Goal: Transaction & Acquisition: Obtain resource

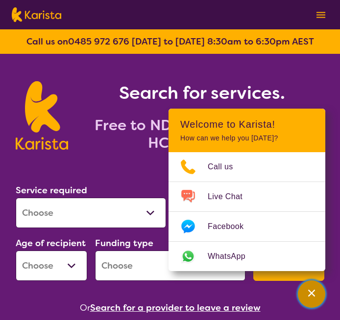
click at [307, 293] on icon "Channel Menu" at bounding box center [312, 294] width 10 height 10
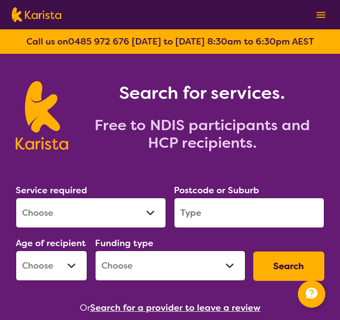
click at [98, 221] on select "Allied Health Assistant Assessment ([MEDICAL_DATA] or [MEDICAL_DATA]) Behaviour…" at bounding box center [91, 213] width 150 height 30
select select "Behaviour support"
click at [16, 198] on select "Allied Health Assistant Assessment ([MEDICAL_DATA] or [MEDICAL_DATA]) Behaviour…" at bounding box center [91, 213] width 150 height 30
select select "NDIS"
click at [192, 223] on input "search" at bounding box center [249, 213] width 150 height 30
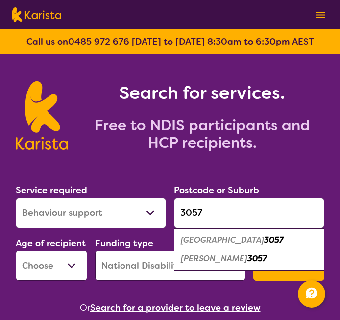
type input "3057"
click at [53, 265] on select "Early Childhood - 0 to 9 Child - 10 to 11 Adolescent - 12 to 17 Adult - 18 to 6…" at bounding box center [52, 266] width 72 height 30
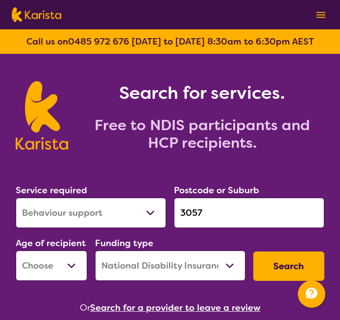
select select "CH"
click at [16, 251] on select "Early Childhood - 0 to 9 Child - 10 to 11 Adolescent - 12 to 17 Adult - 18 to 6…" at bounding box center [52, 266] width 72 height 30
click at [134, 272] on select "Home Care Package (HCP) National Disability Insurance Scheme (NDIS) I don't know" at bounding box center [170, 266] width 150 height 30
click at [299, 267] on button "Search" at bounding box center [289, 266] width 72 height 29
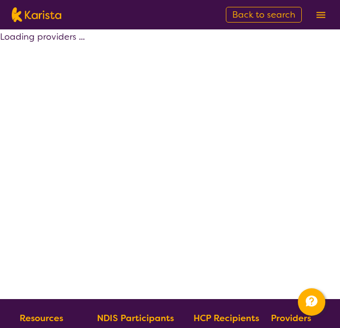
select select "by_score"
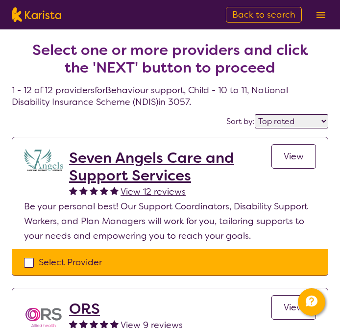
click at [130, 259] on div "Select Provider" at bounding box center [170, 262] width 292 height 15
checkbox input "true"
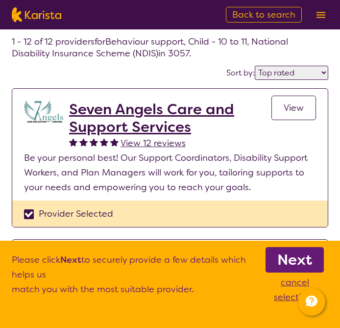
scroll to position [88, 0]
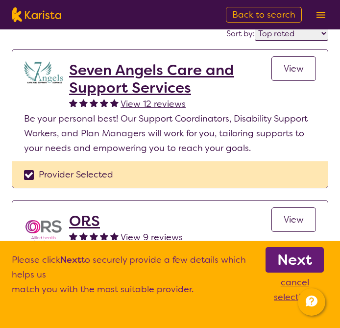
click at [299, 258] on b "Next" at bounding box center [294, 260] width 35 height 20
